Goal: Information Seeking & Learning: Learn about a topic

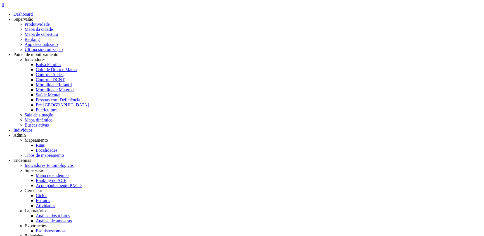
drag, startPoint x: 47, startPoint y: 43, endPoint x: 66, endPoint y: 42, distance: 18.8
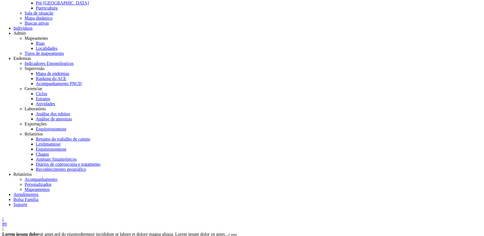
scroll to position [129, 0]
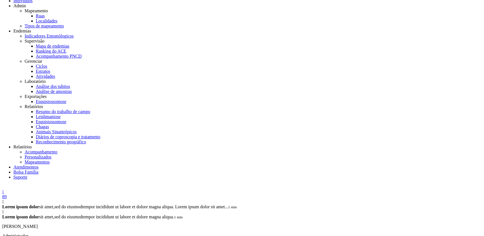
drag, startPoint x: 221, startPoint y: 103, endPoint x: 233, endPoint y: 108, distance: 12.8
drag, startPoint x: 221, startPoint y: 118, endPoint x: 231, endPoint y: 124, distance: 12.0
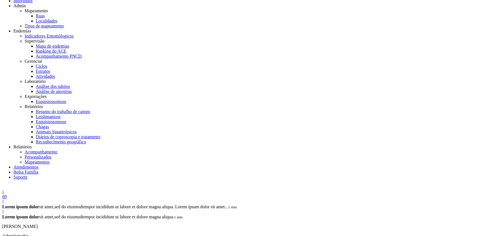
drag, startPoint x: 219, startPoint y: 132, endPoint x: 232, endPoint y: 133, distance: 12.9
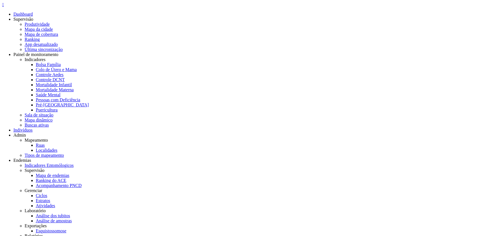
select select "***"
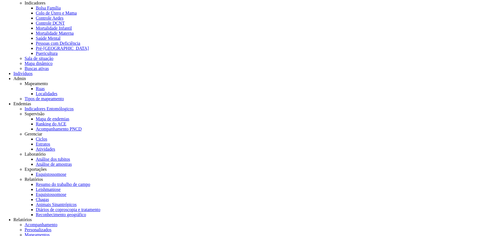
scroll to position [56, 0]
drag, startPoint x: 288, startPoint y: 102, endPoint x: 326, endPoint y: 100, distance: 38.9
copy td "Usf 06 Maracaipe"
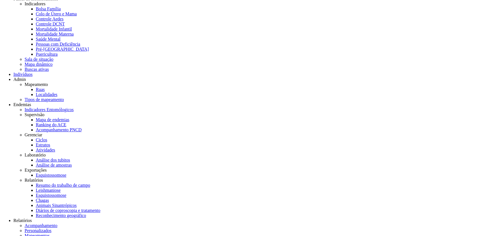
paste input "**********"
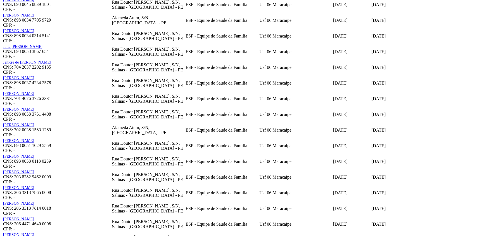
scroll to position [1984, 0]
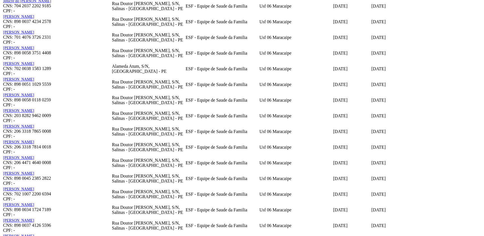
type input "**********"
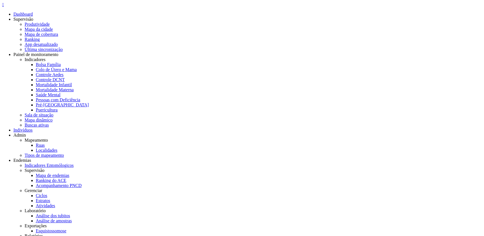
scroll to position [46, 0]
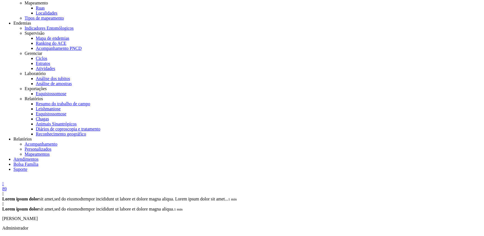
scroll to position [229, 0]
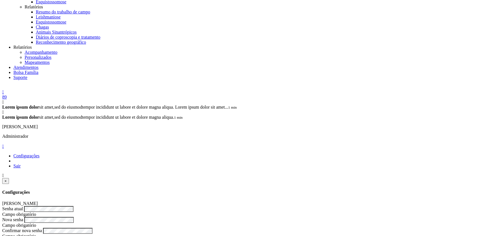
drag, startPoint x: 55, startPoint y: 131, endPoint x: 98, endPoint y: 131, distance: 43.6
copy small "Carlos Daniel da Silva"
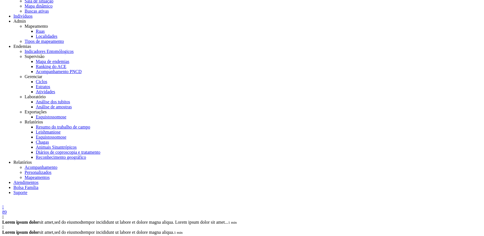
scroll to position [0, 0]
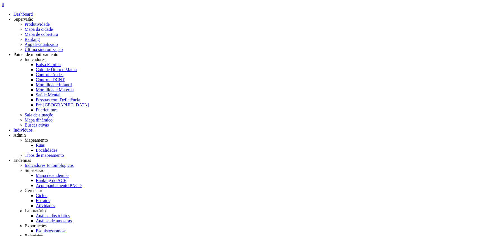
click at [4, 7] on icon "" at bounding box center [3, 4] width 2 height 5
type input "**"
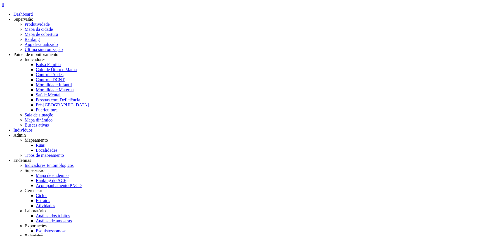
drag, startPoint x: 219, startPoint y: 82, endPoint x: 227, endPoint y: 85, distance: 8.0
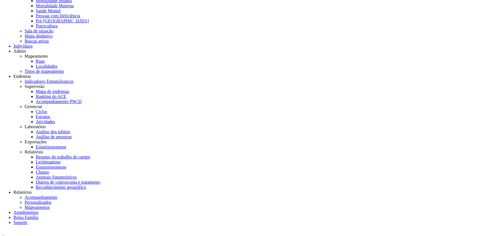
scroll to position [42, 0]
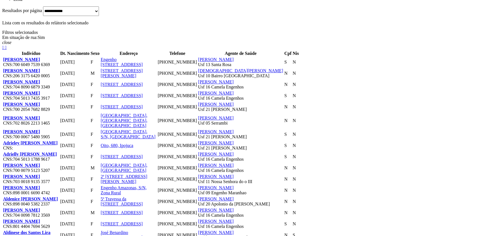
scroll to position [728, 0]
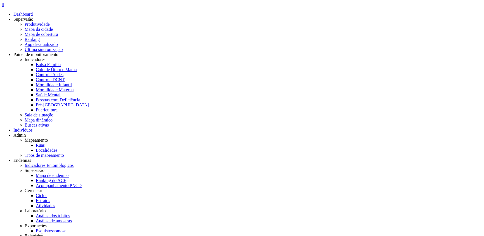
click at [4, 7] on icon "" at bounding box center [3, 4] width 2 height 5
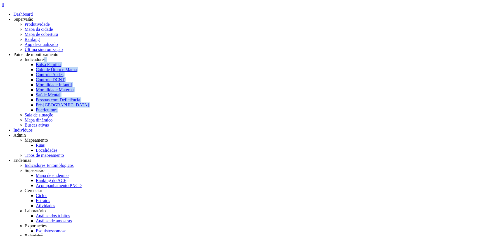
drag, startPoint x: 119, startPoint y: 21, endPoint x: 132, endPoint y: 24, distance: 13.3
click at [132, 57] on li "Indicadores Bolsa Família Colo de Útero e Mama Controle Aedes Controle DCNT Mor…" at bounding box center [253, 84] width 457 height 55
click at [4, 7] on icon "" at bounding box center [3, 4] width 2 height 5
click at [60, 92] on link "Saúde Mental" at bounding box center [48, 94] width 25 height 5
